Goal: Information Seeking & Learning: Learn about a topic

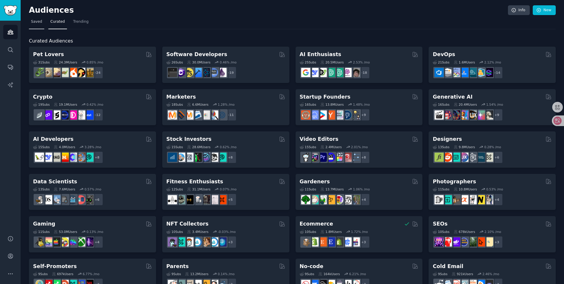
click at [39, 23] on span "Saved" at bounding box center [36, 21] width 11 height 5
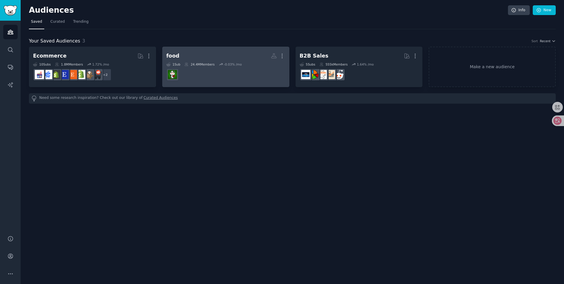
click at [210, 61] on h2 "food More" at bounding box center [225, 56] width 119 height 10
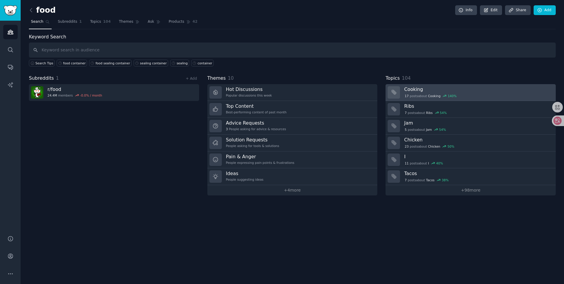
click at [509, 95] on div "17 post s about Cooking 140 %" at bounding box center [478, 95] width 148 height 5
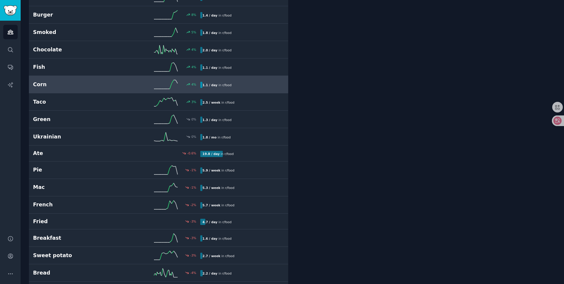
scroll to position [620, 0]
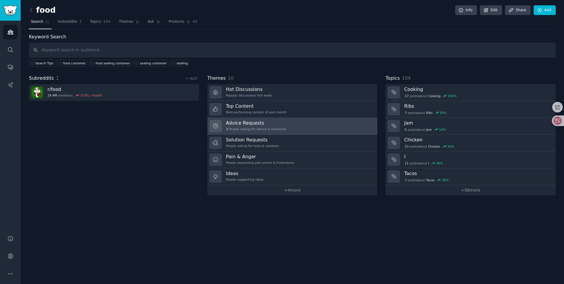
click at [323, 130] on link "Advice Requests 3 People asking for advice & resources" at bounding box center [293, 126] width 170 height 17
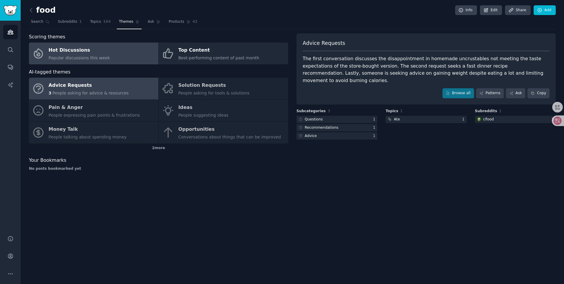
click at [110, 51] on link "Hot Discussions Popular discussions this week" at bounding box center [94, 54] width 130 height 22
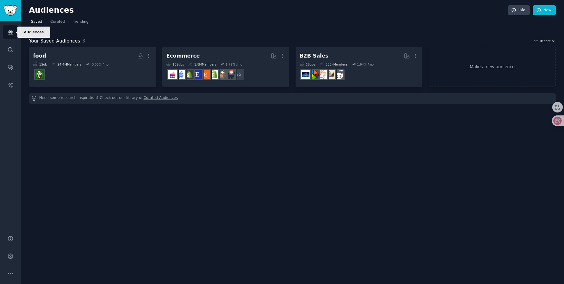
click at [10, 30] on icon "Sidebar" at bounding box center [10, 32] width 6 height 6
click at [55, 24] on span "Curated" at bounding box center [57, 21] width 14 height 5
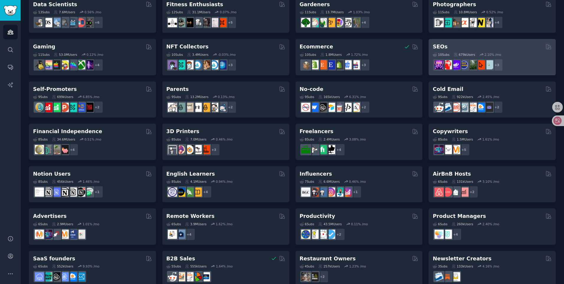
scroll to position [188, 0]
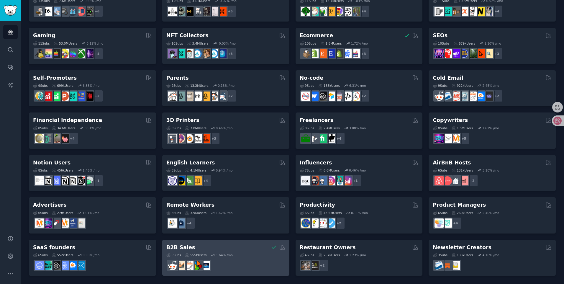
click at [273, 264] on div at bounding box center [225, 265] width 119 height 12
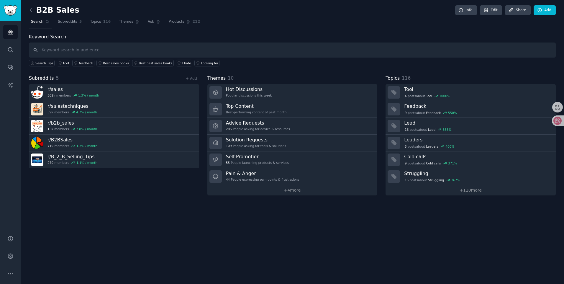
click at [48, 50] on input "text" at bounding box center [292, 50] width 527 height 15
type input "food sealing container"
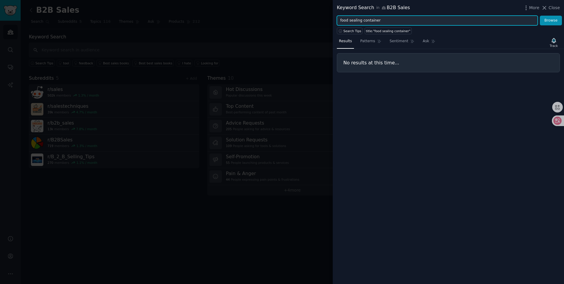
click at [351, 21] on input "food sealing container" at bounding box center [437, 21] width 201 height 10
type input "food container"
click at [540, 16] on button "Browse" at bounding box center [551, 21] width 22 height 10
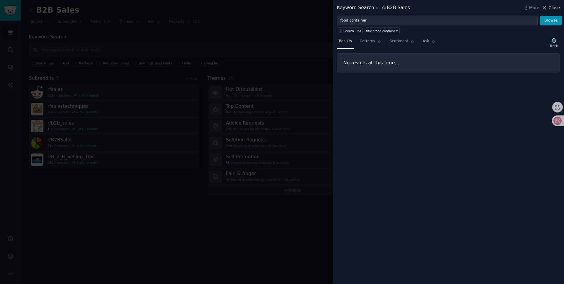
click at [555, 8] on span "Close" at bounding box center [554, 8] width 11 height 6
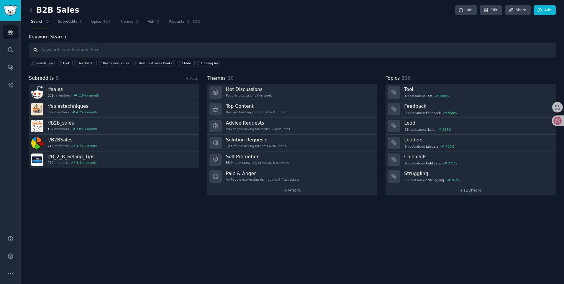
click at [158, 47] on input "text" at bounding box center [292, 50] width 527 height 15
type input "fresh"
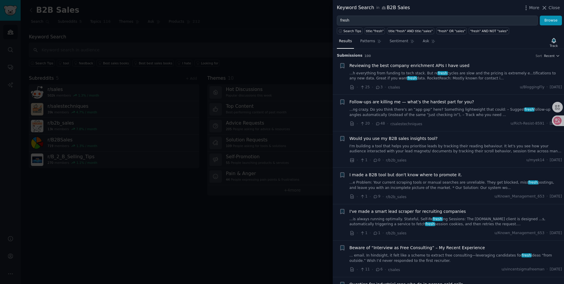
click at [226, 38] on div at bounding box center [282, 142] width 564 height 284
